Goal: Information Seeking & Learning: Learn about a topic

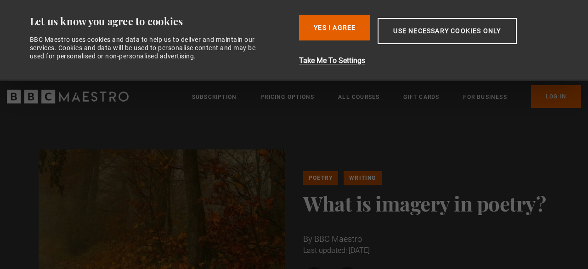
click at [344, 134] on div "Poetry Writing What is imagery in poetry? By BBC Maestro Last updated: [DATE] S…" at bounding box center [294, 230] width 588 height 235
click at [421, 29] on button "Use necessary cookies only" at bounding box center [447, 31] width 139 height 26
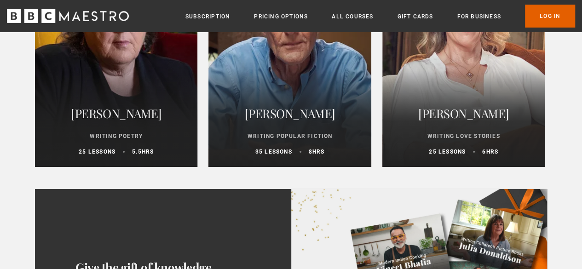
scroll to position [3217, 0]
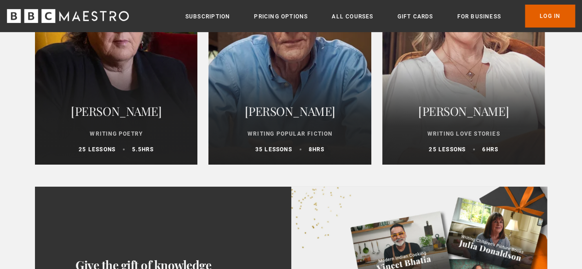
click at [429, 85] on div at bounding box center [463, 54] width 179 height 243
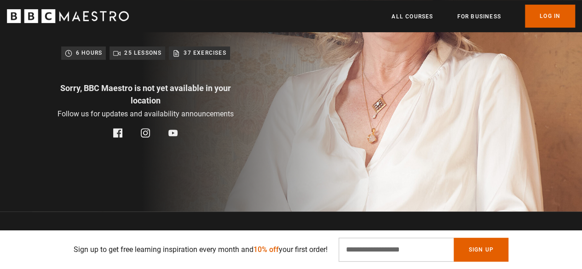
scroll to position [164, 0]
